Goal: Transaction & Acquisition: Purchase product/service

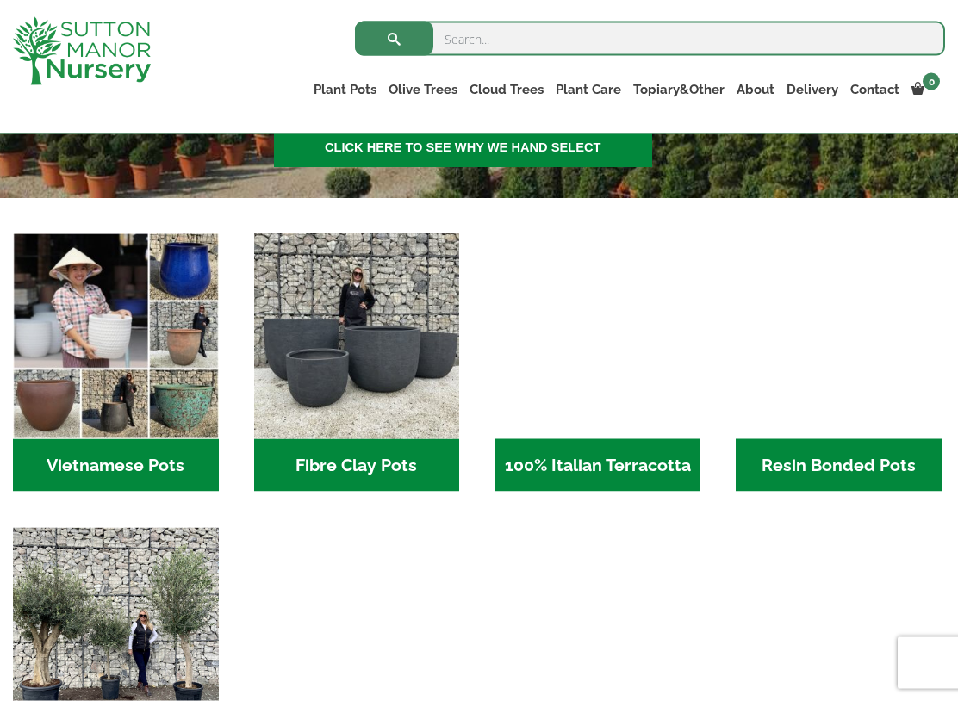
scroll to position [474, 0]
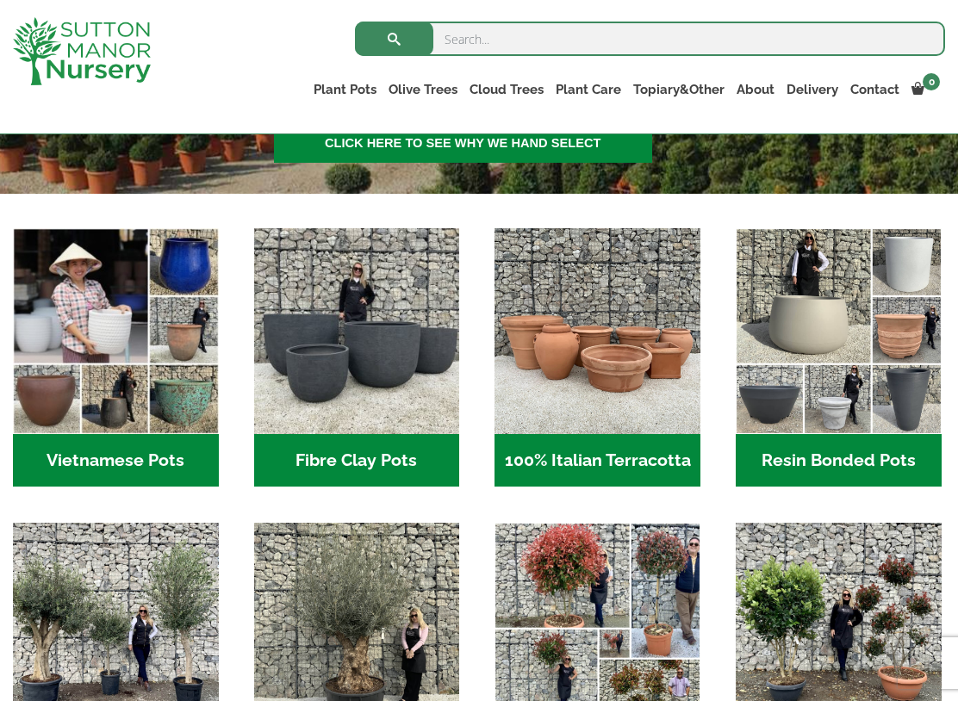
click at [866, 387] on img "Visit product category Resin Bonded Pots" at bounding box center [838, 331] width 206 height 206
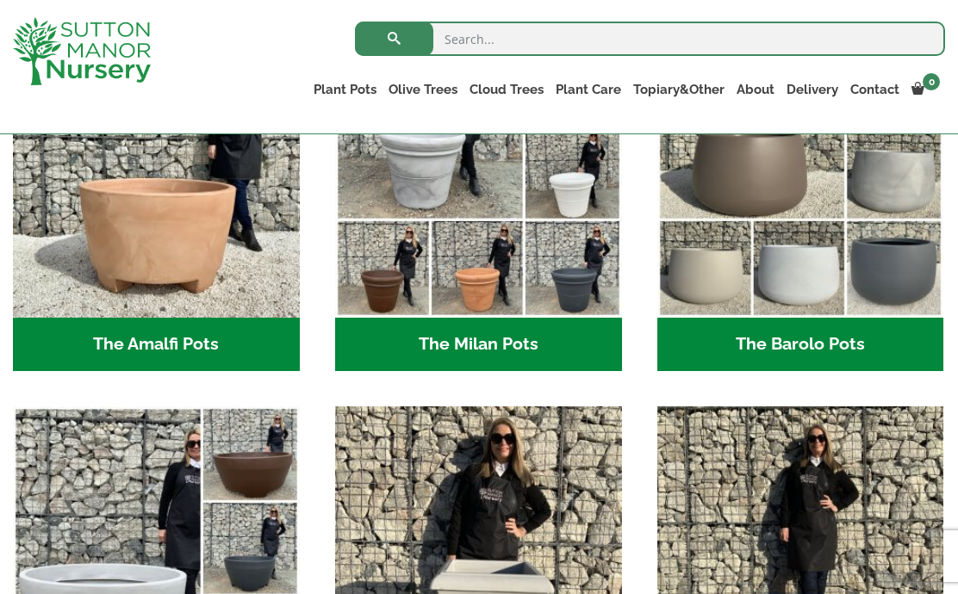
scroll to position [546, 0]
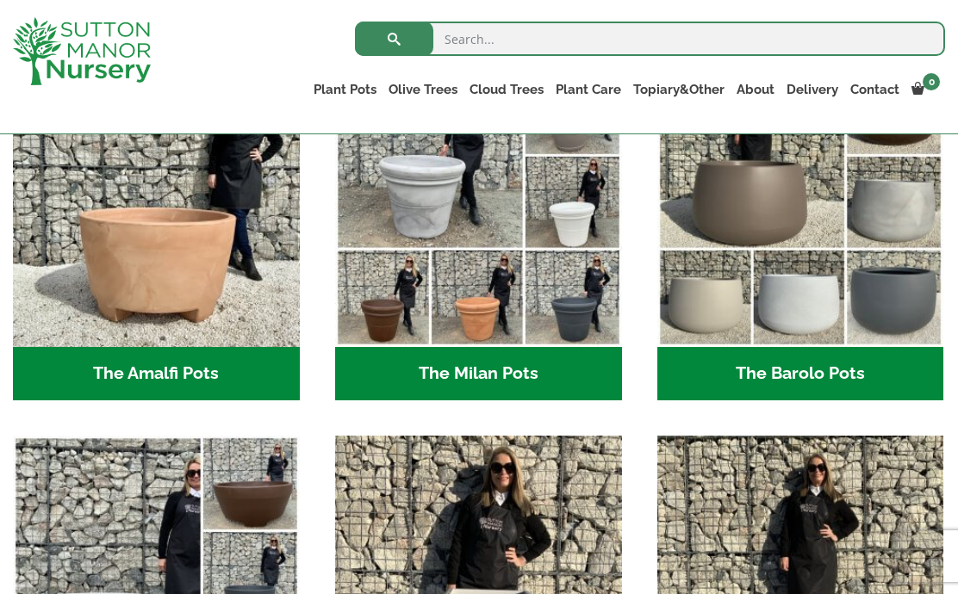
click at [782, 220] on img "Visit product category The Barolo Pots" at bounding box center [800, 203] width 287 height 287
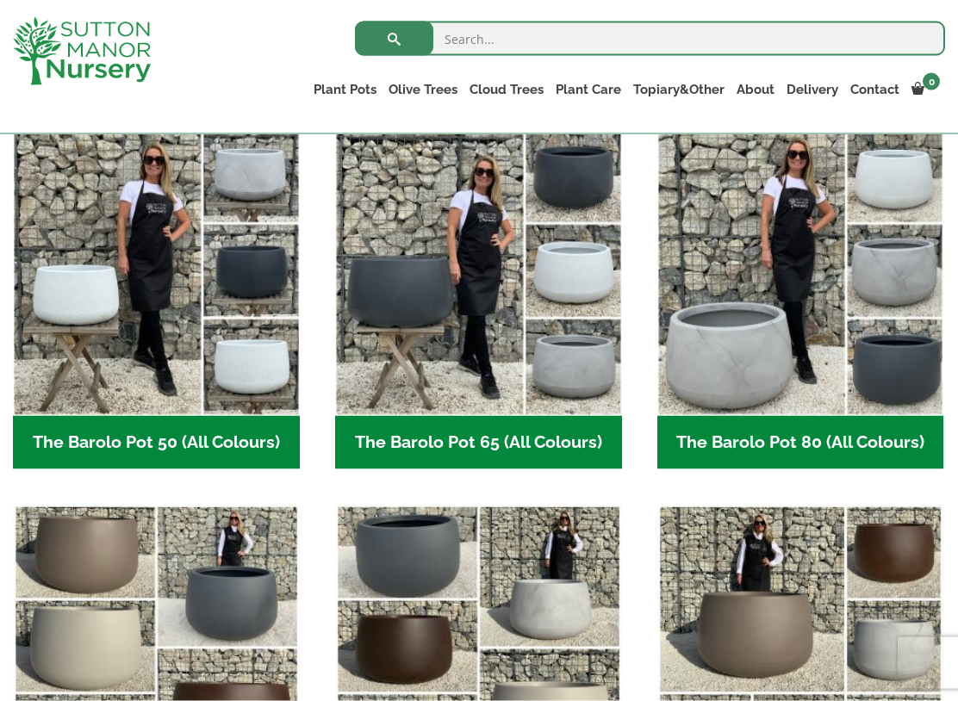
scroll to position [458, 0]
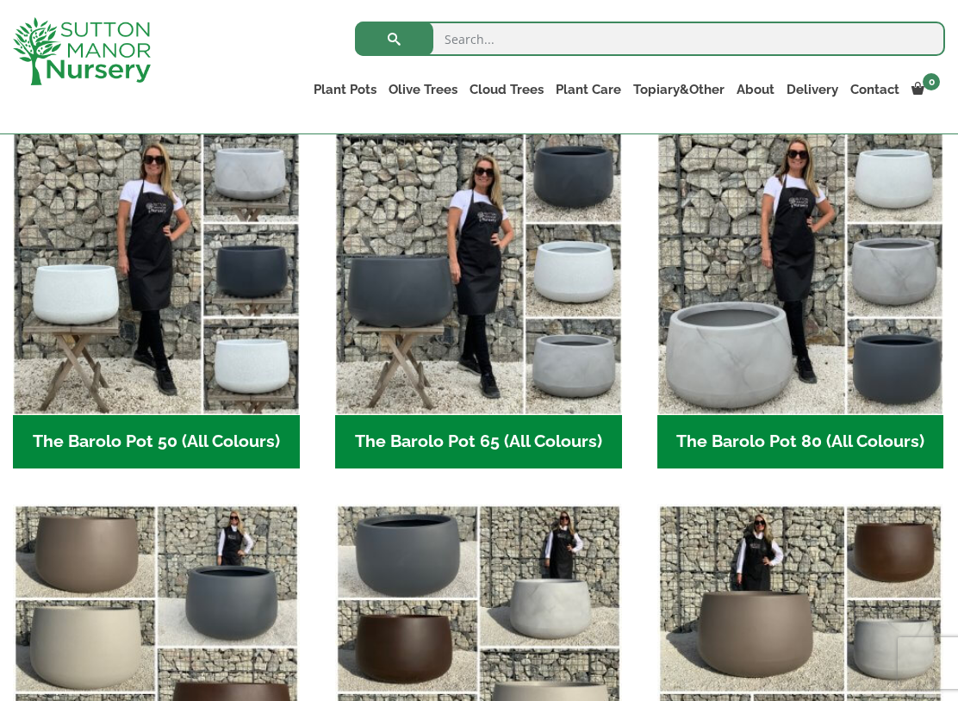
click at [797, 323] on img "Visit product category The Barolo Pot 80 (All Colours)" at bounding box center [800, 271] width 287 height 287
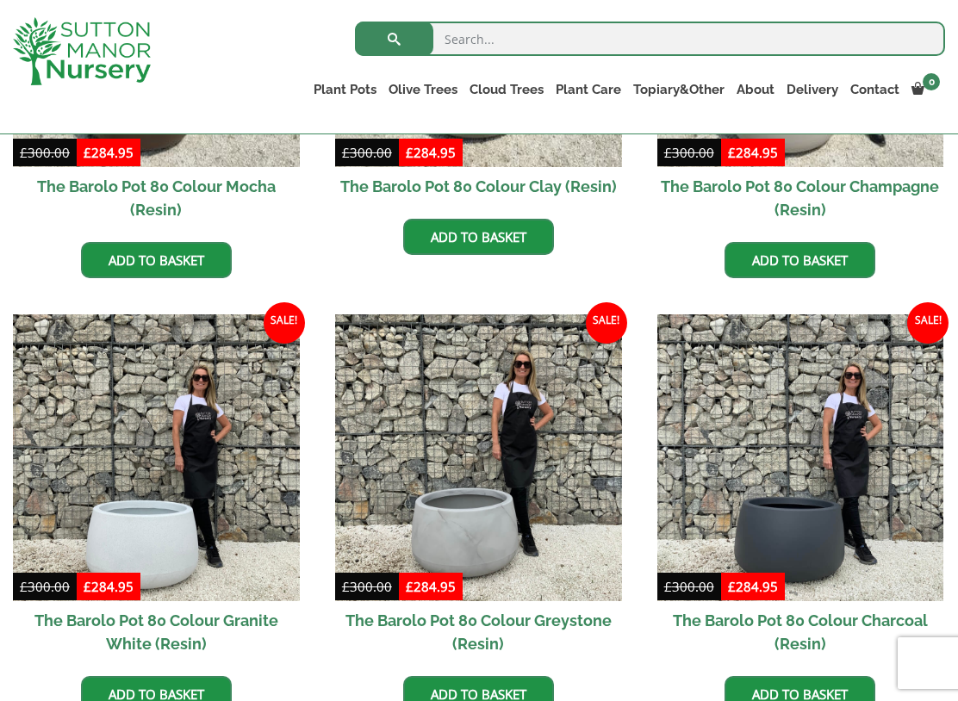
scroll to position [715, 0]
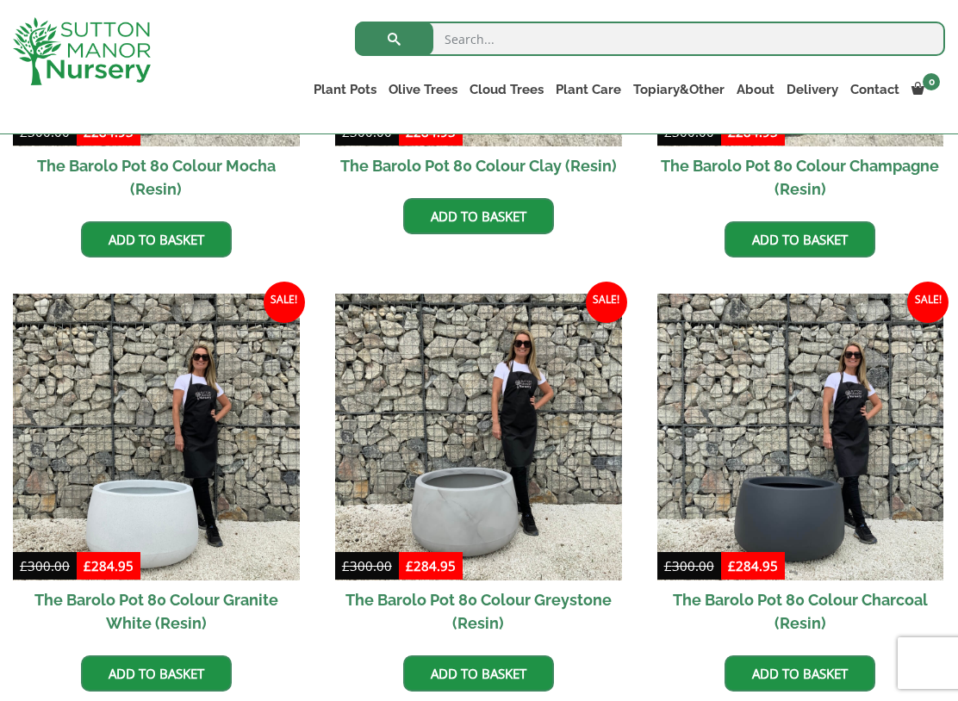
click at [143, 474] on img at bounding box center [156, 437] width 287 height 287
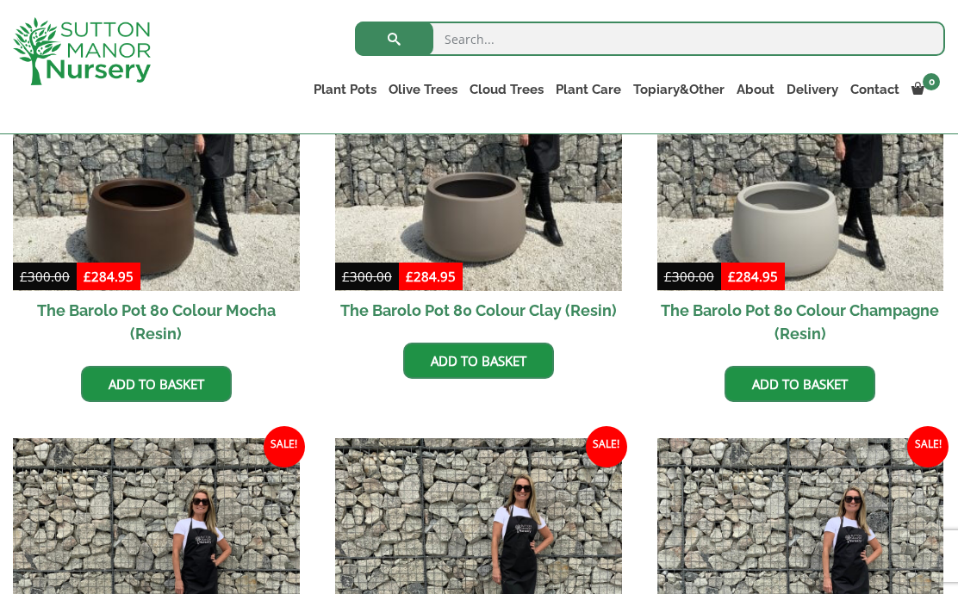
scroll to position [569, 0]
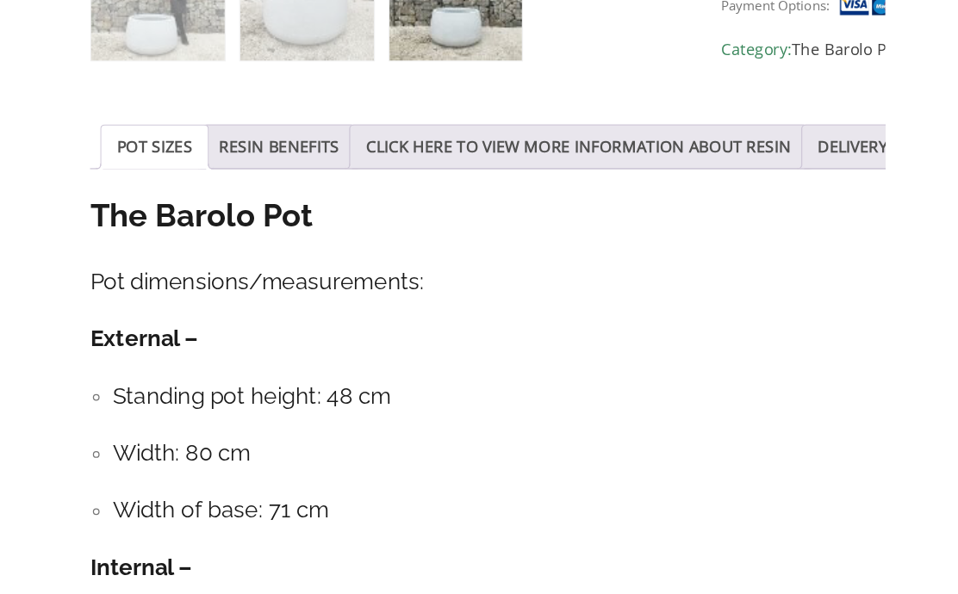
scroll to position [754, 0]
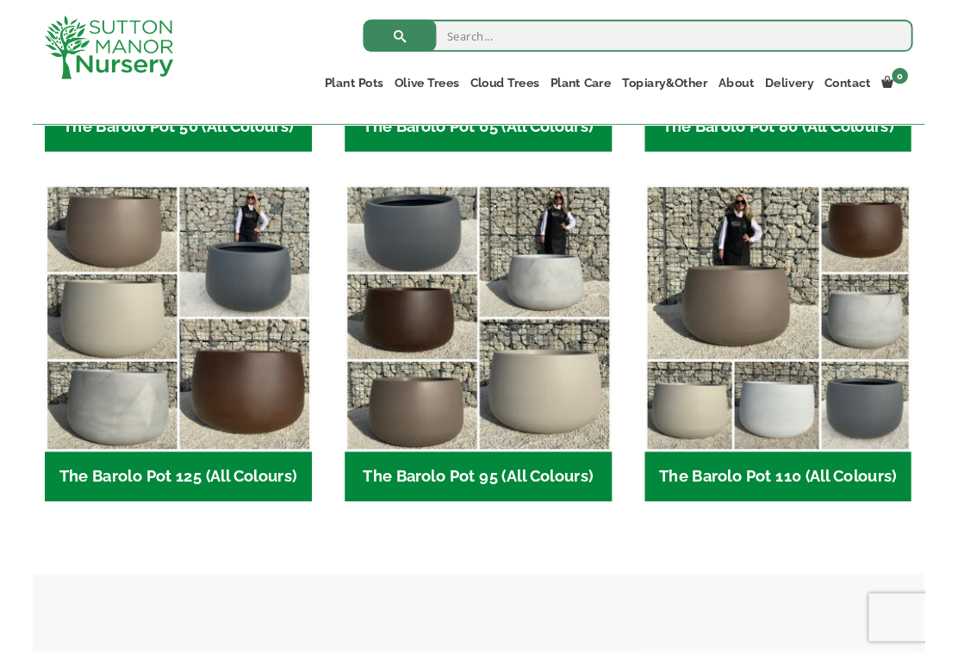
scroll to position [765, 0]
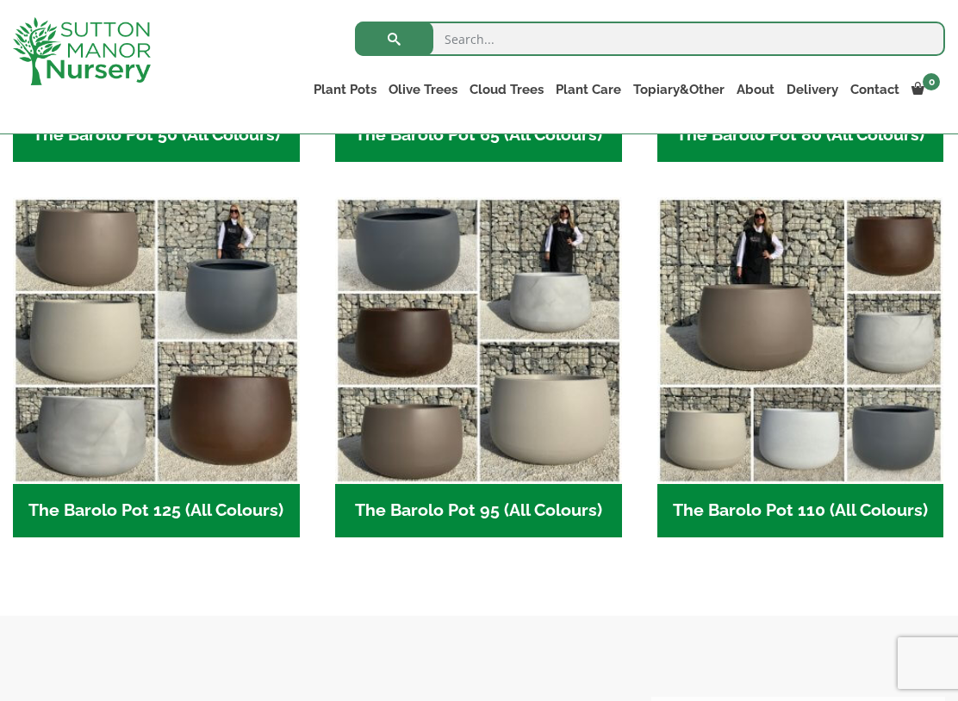
click at [544, 412] on img "Visit product category The Barolo Pot 95 (All Colours)" at bounding box center [478, 340] width 287 height 287
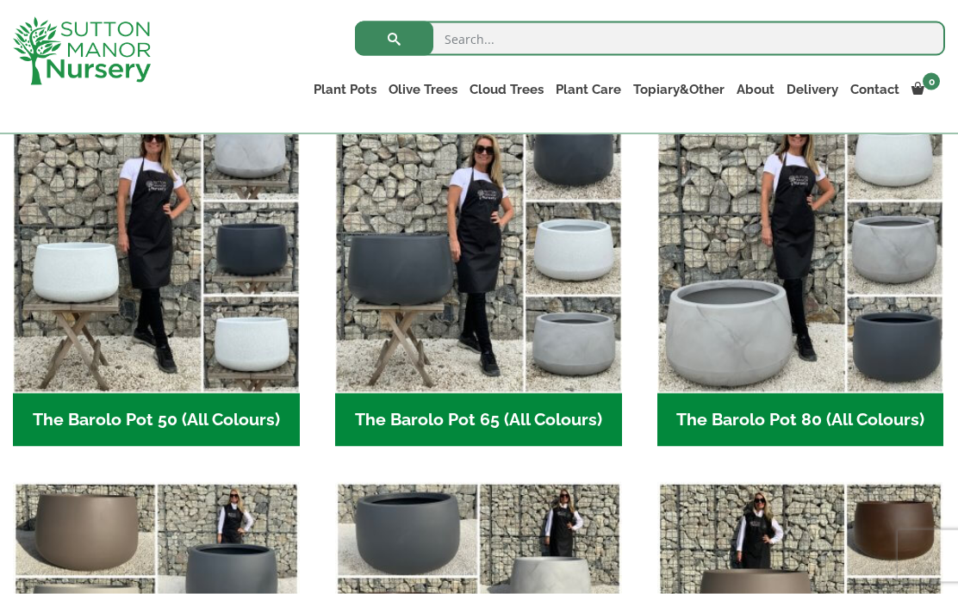
scroll to position [454, 0]
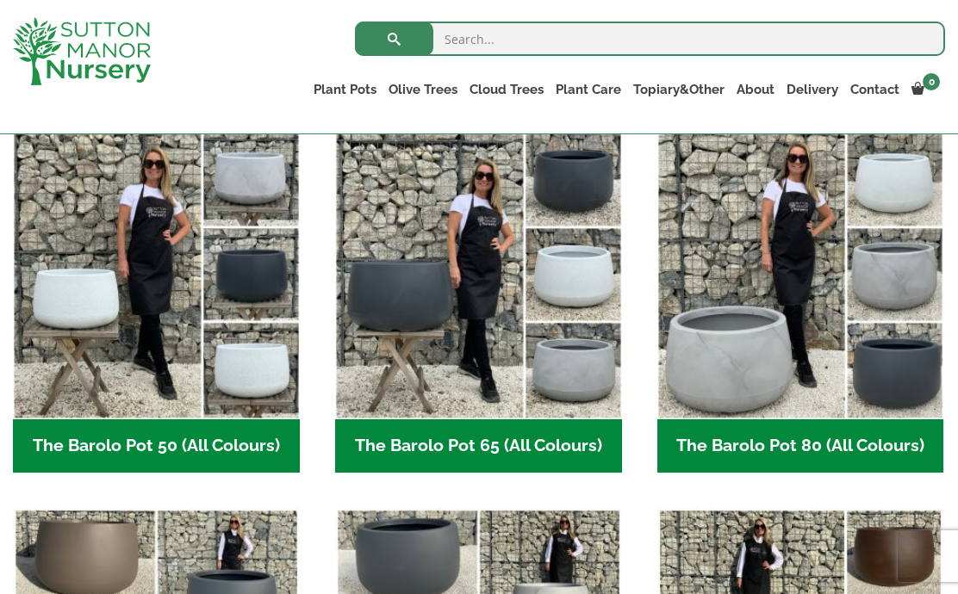
click at [769, 318] on img "Visit product category The Barolo Pot 80 (All Colours)" at bounding box center [800, 276] width 287 height 287
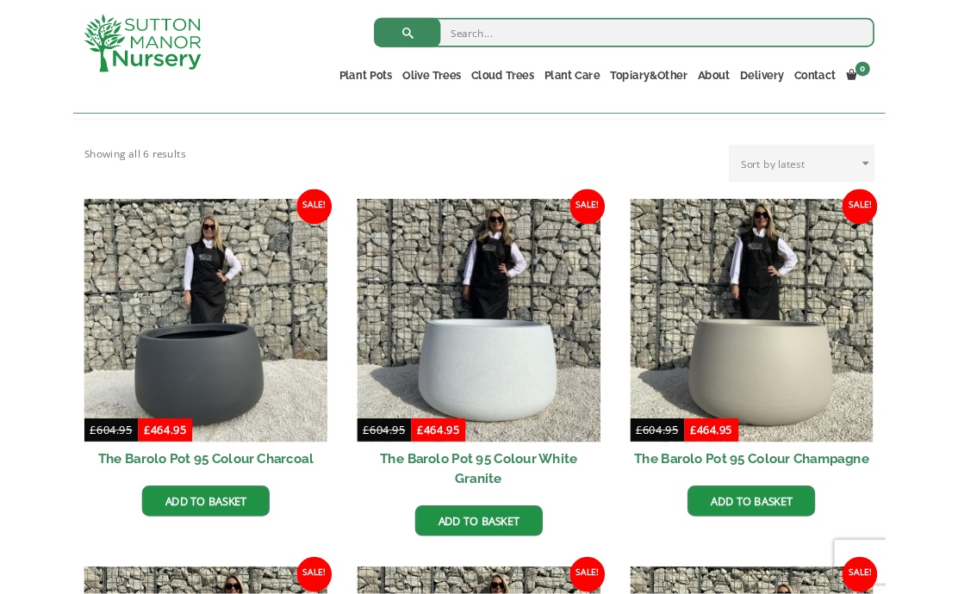
scroll to position [399, 0]
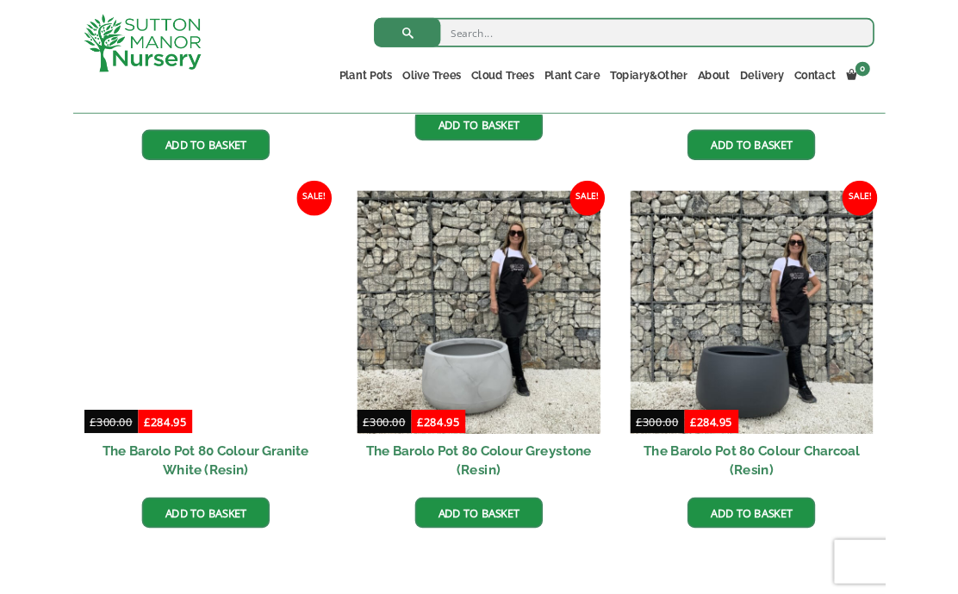
scroll to position [790, 0]
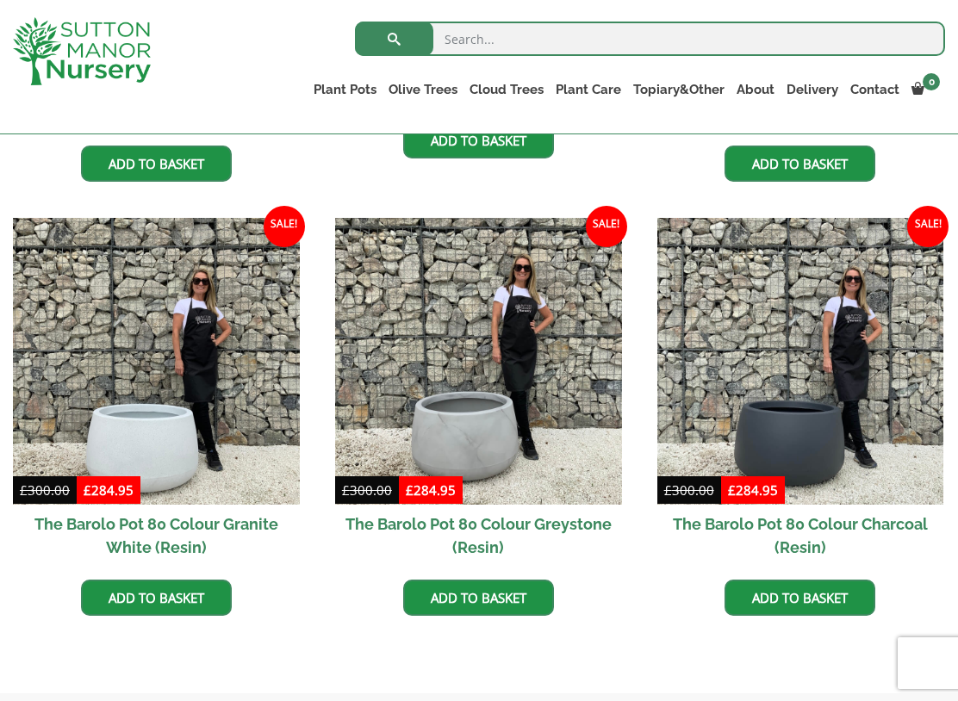
click at [169, 593] on link "Add to basket" at bounding box center [156, 598] width 151 height 36
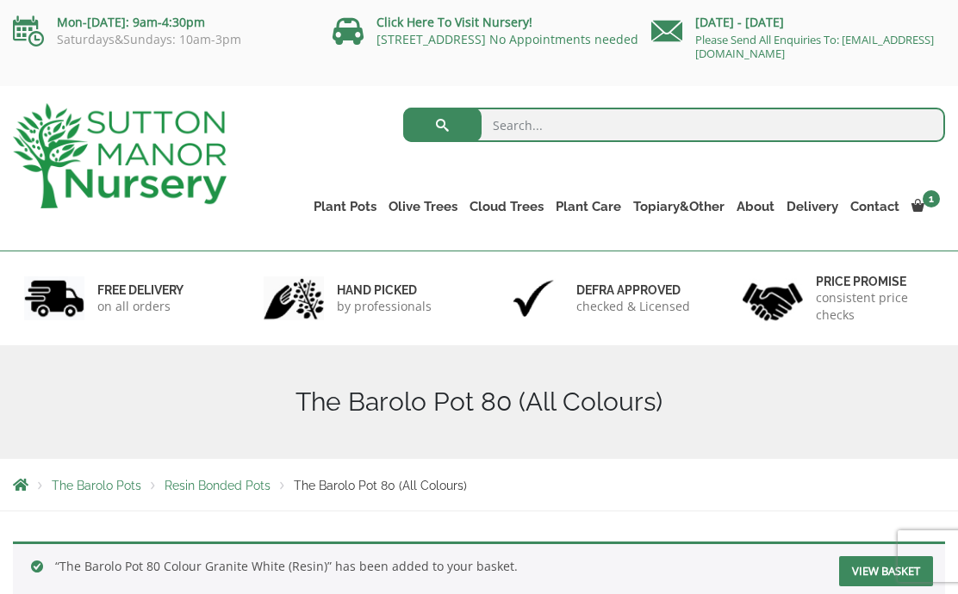
scroll to position [4, 0]
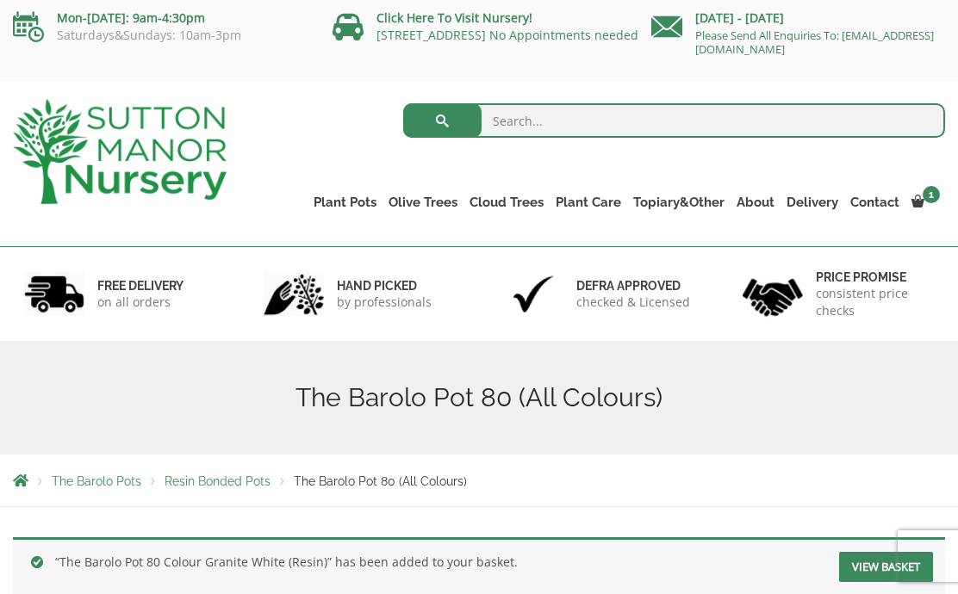
click at [831, 366] on div "The Barolo Pot 80 (All Colours)" at bounding box center [479, 398] width 958 height 114
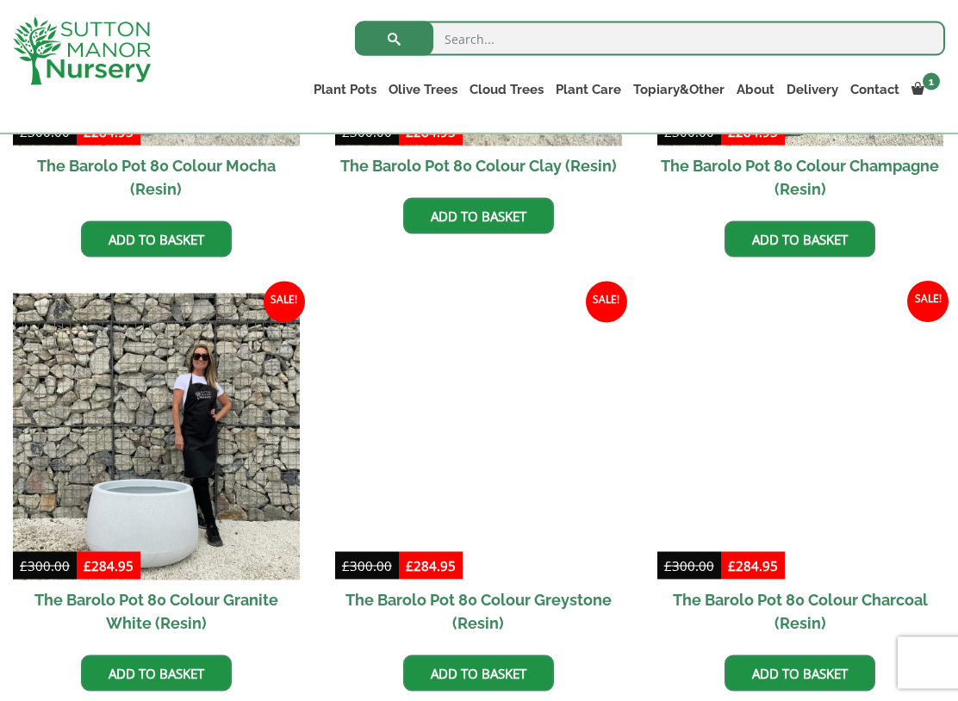
scroll to position [830, 0]
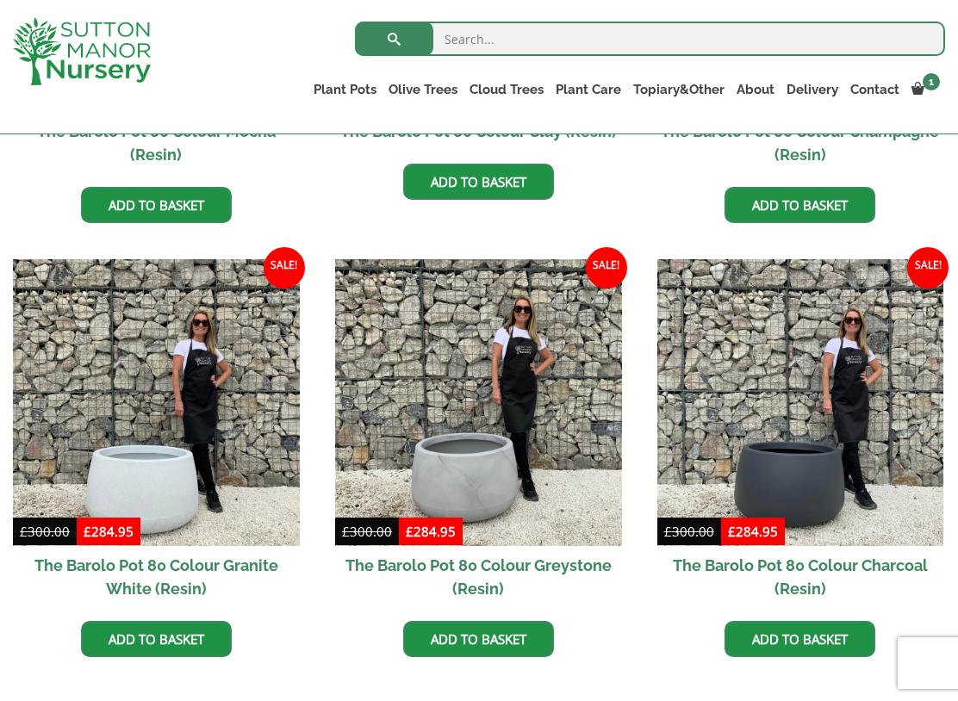
click at [164, 593] on link "Add to basket" at bounding box center [156, 639] width 151 height 36
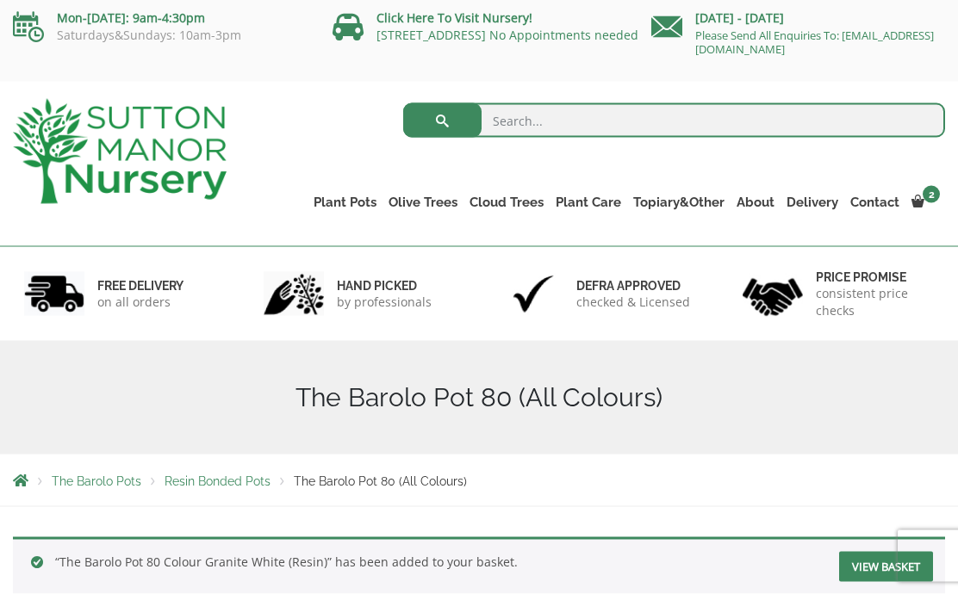
scroll to position [4, 0]
click at [0, 0] on link "View cart" at bounding box center [0, 0] width 0 height 0
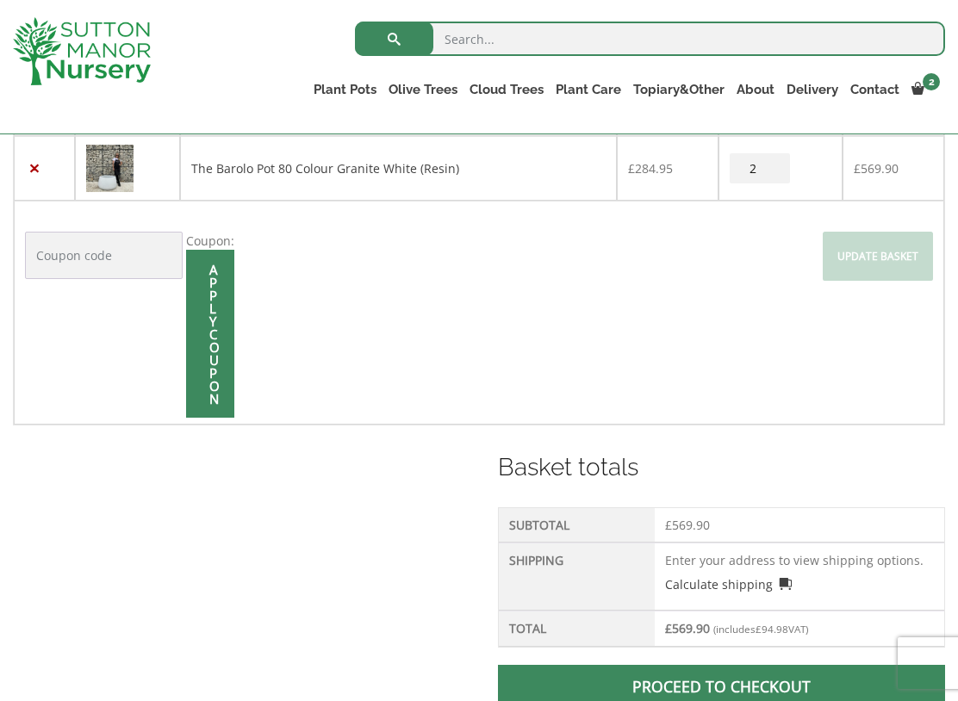
scroll to position [409, 0]
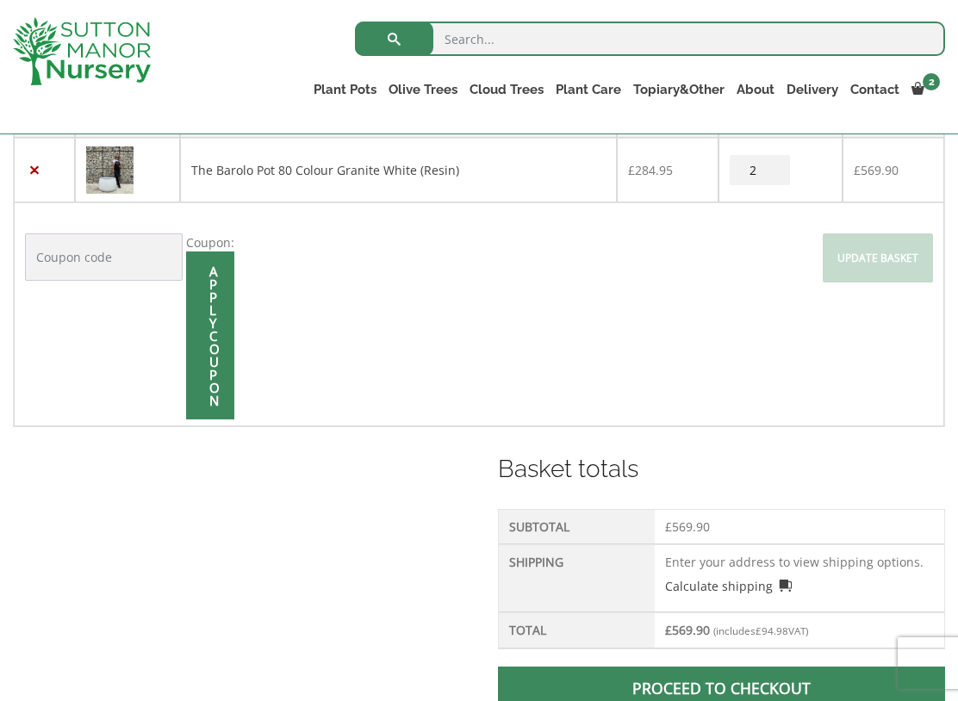
click at [58, 256] on input "Coupon:" at bounding box center [104, 256] width 158 height 47
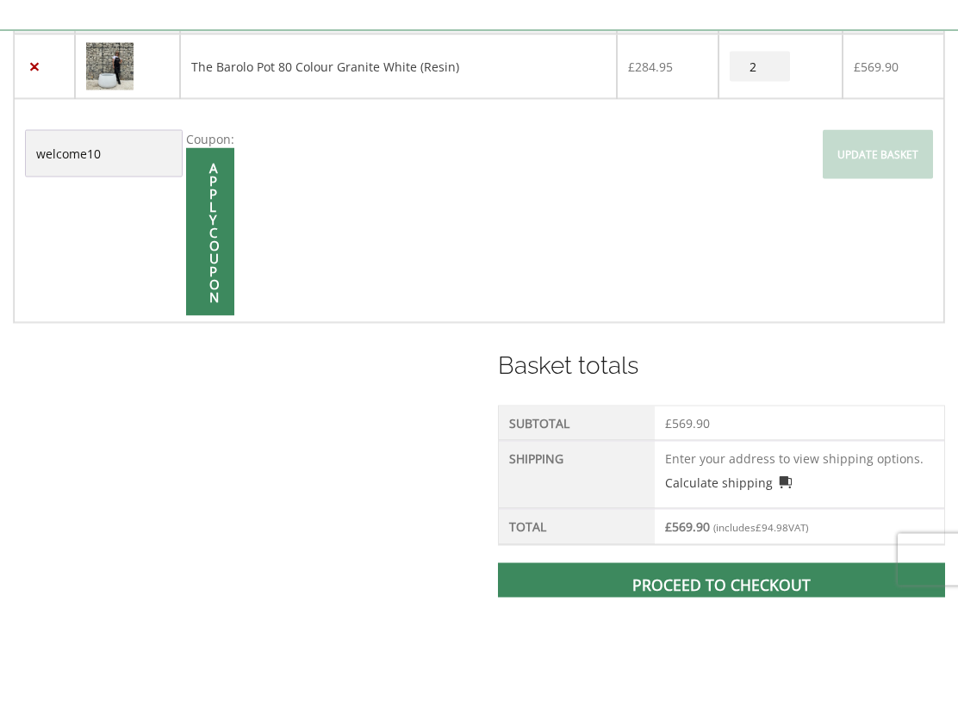
type input "welcome10"
click at [204, 251] on input "Apply coupon" at bounding box center [210, 335] width 48 height 168
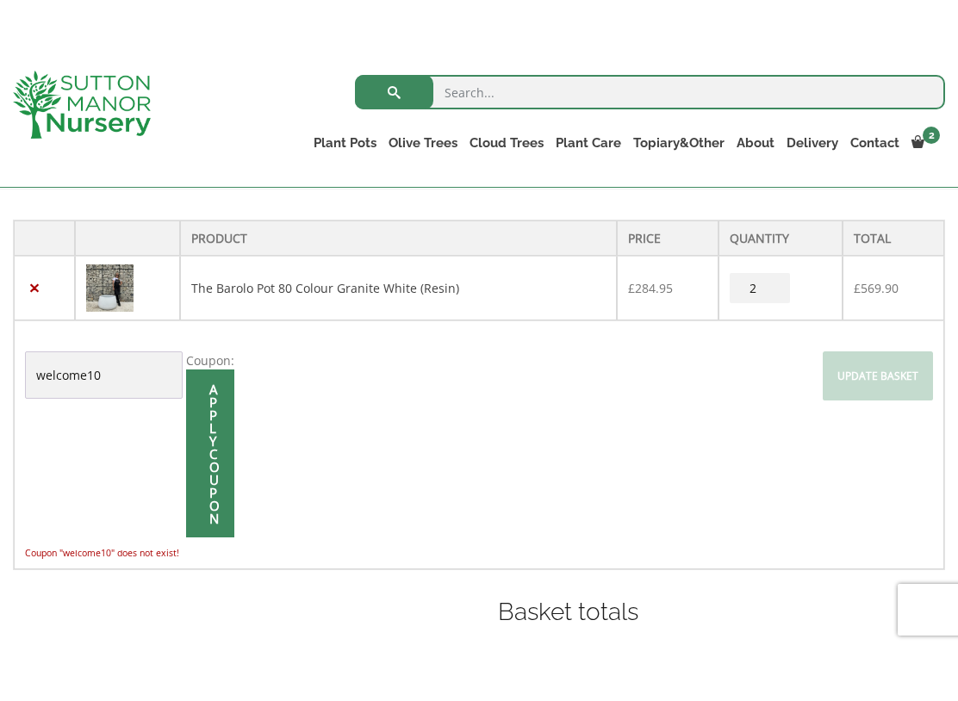
scroll to position [344, 0]
